Goal: Find contact information: Find contact information

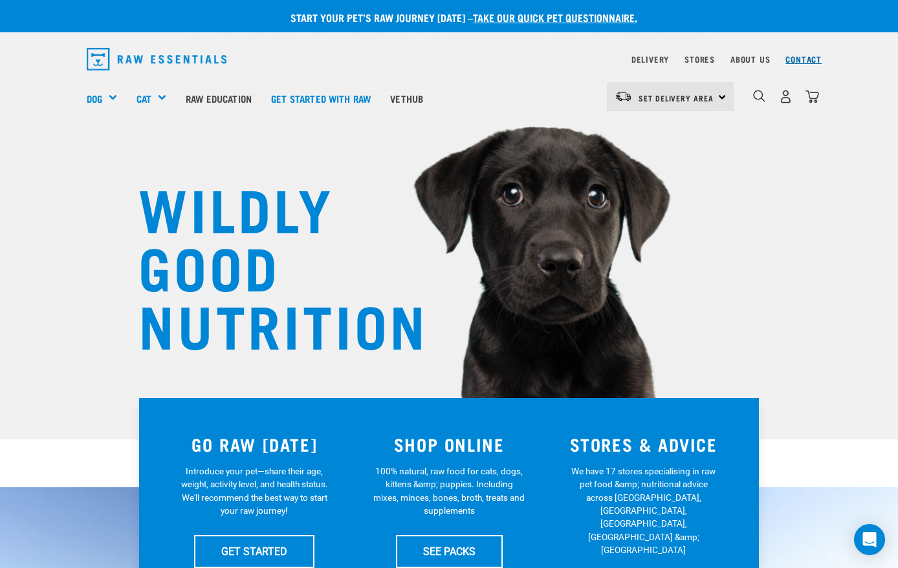
click at [795, 58] on link "Contact" at bounding box center [803, 59] width 36 height 5
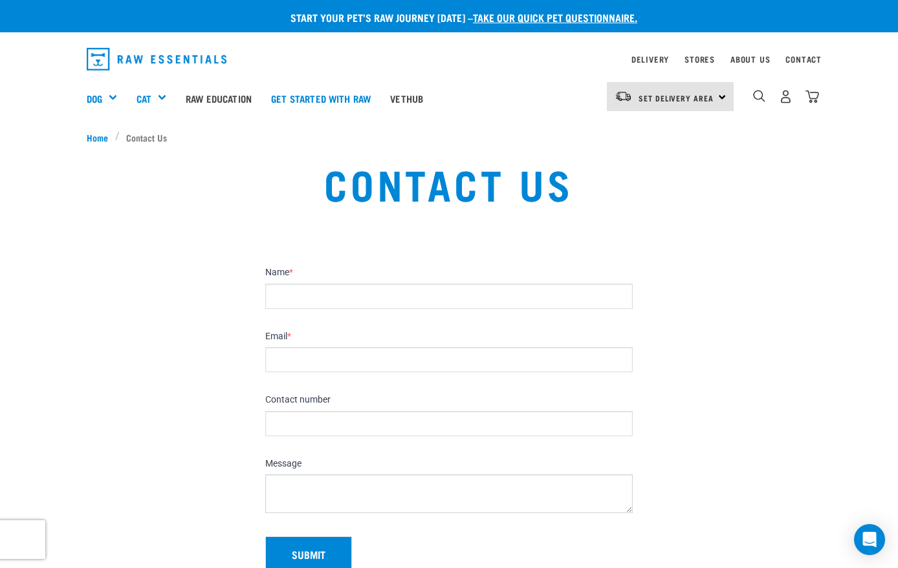
click at [158, 134] on li "Contact Us" at bounding box center [144, 138] width 59 height 14
click at [154, 138] on li "Contact Us" at bounding box center [144, 138] width 59 height 14
